Goal: Check status

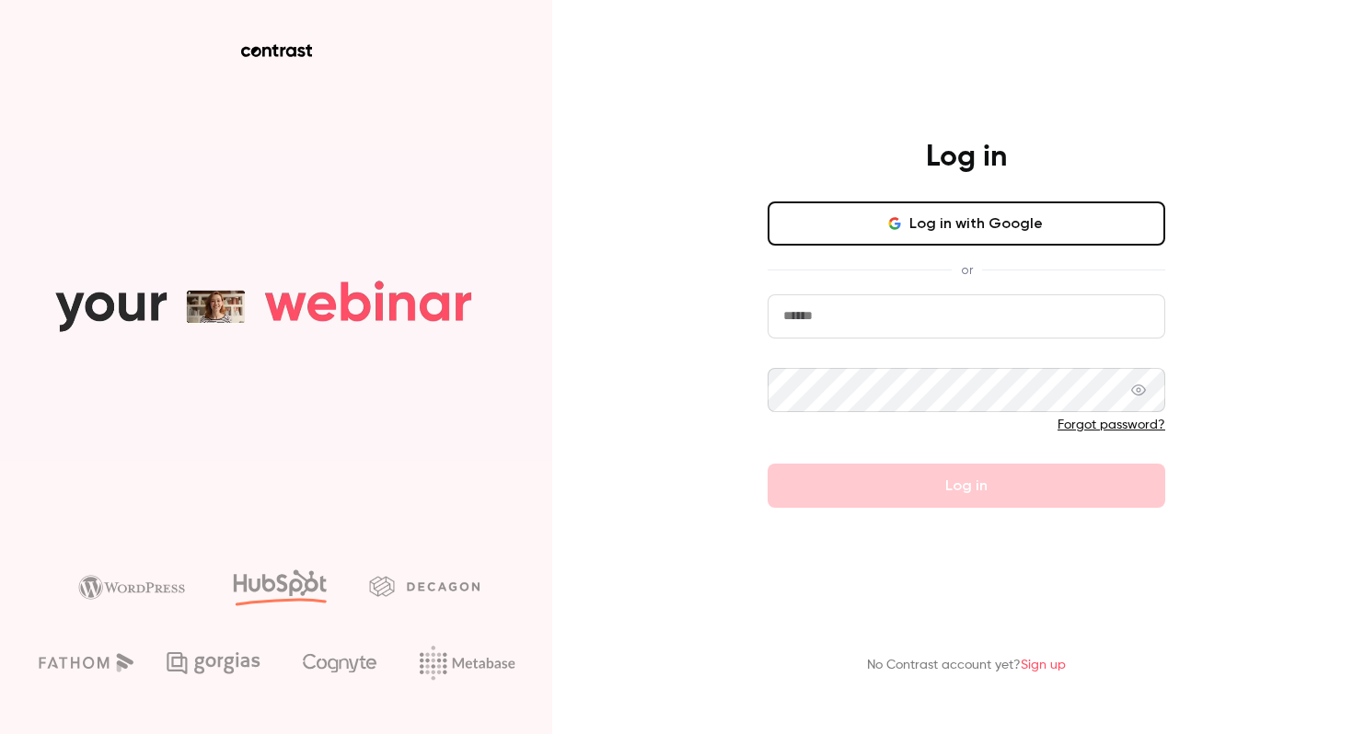
click at [878, 221] on button "Log in with Google" at bounding box center [967, 224] width 398 height 44
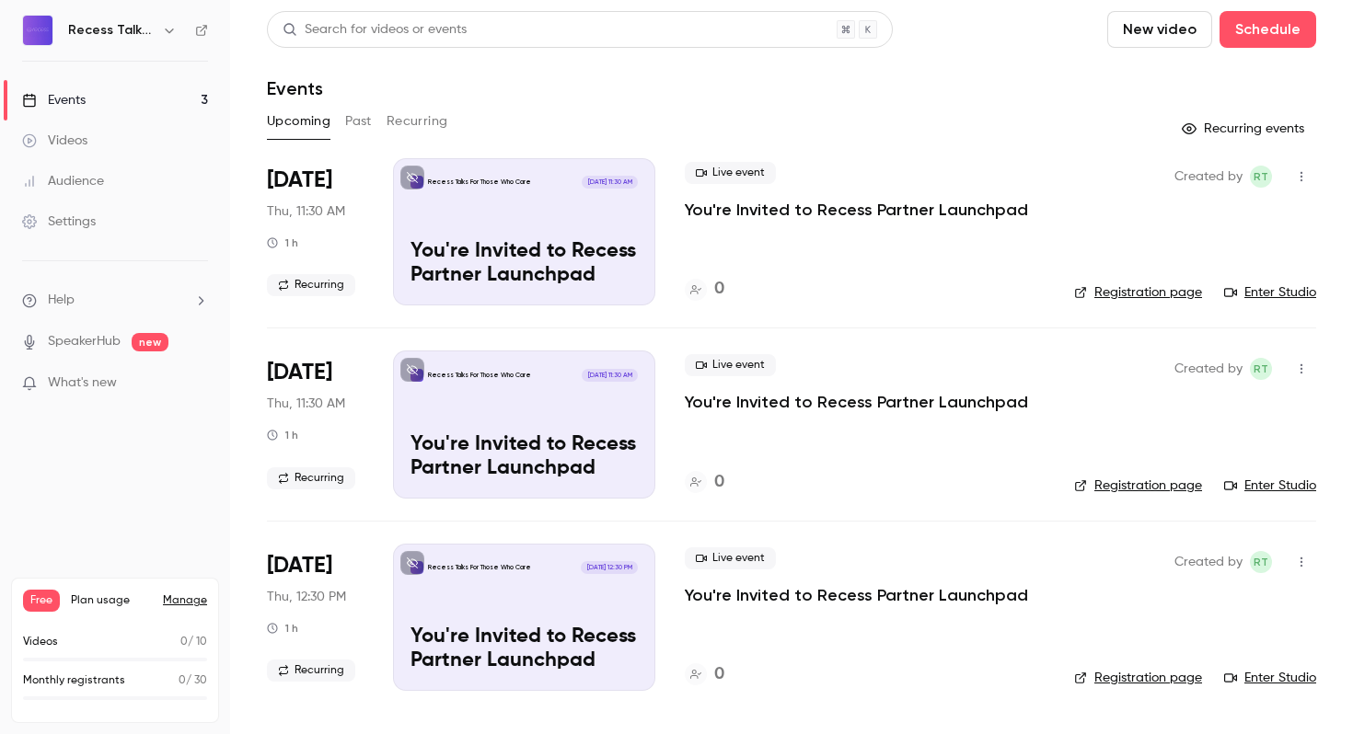
click at [365, 122] on button "Past" at bounding box center [358, 121] width 27 height 29
